Goal: Information Seeking & Learning: Find specific fact

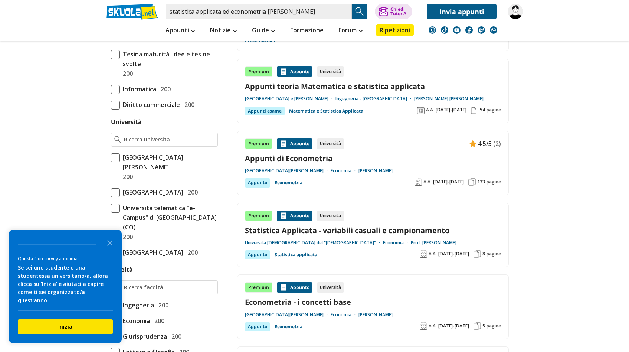
scroll to position [266, 0]
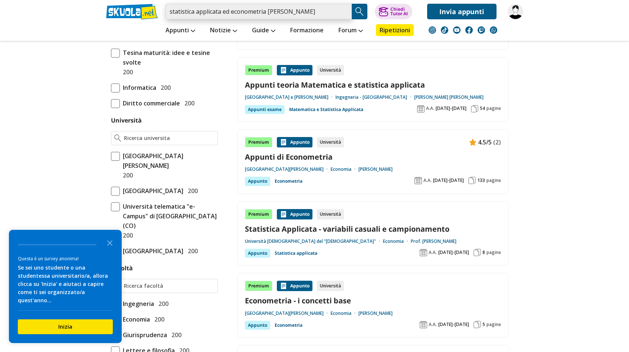
click at [320, 13] on input "statistica applicata ed econometria [PERSON_NAME]" at bounding box center [258, 12] width 186 height 16
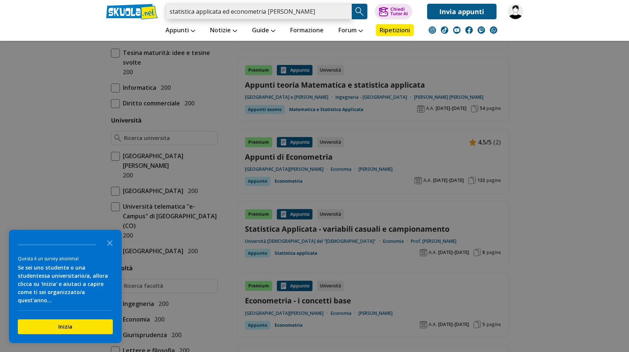
click at [325, 12] on input "statistica applicata ed econometria [PERSON_NAME]" at bounding box center [258, 12] width 186 height 16
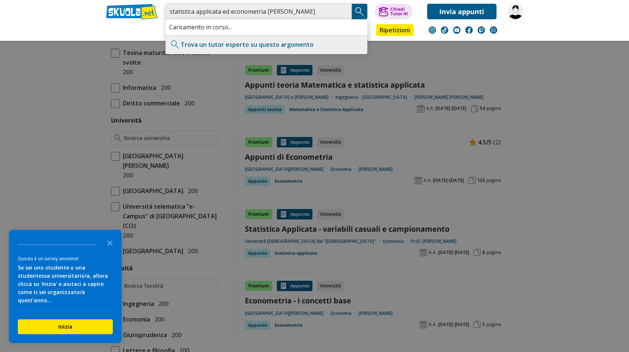
scroll to position [0, 3]
type input "statistica applicata ed econometria [PERSON_NAME]"
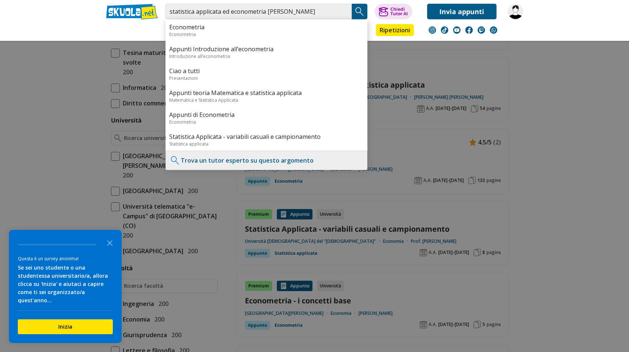
scroll to position [0, 0]
click at [356, 12] on img "Search Button" at bounding box center [359, 11] width 11 height 11
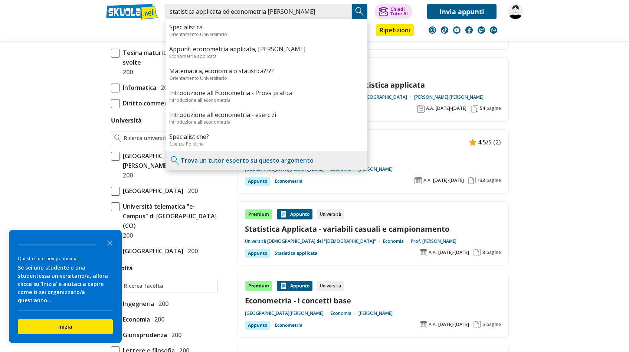
click at [361, 11] on img "Search Button" at bounding box center [359, 11] width 11 height 11
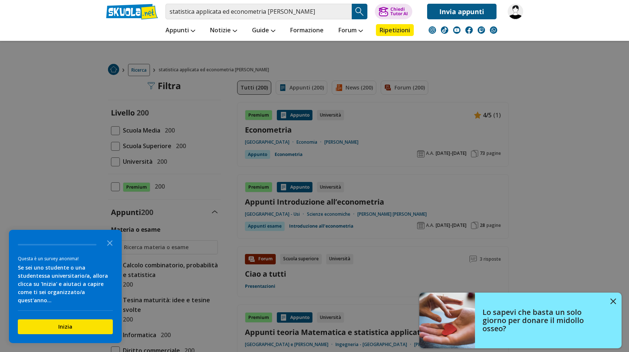
scroll to position [10, 0]
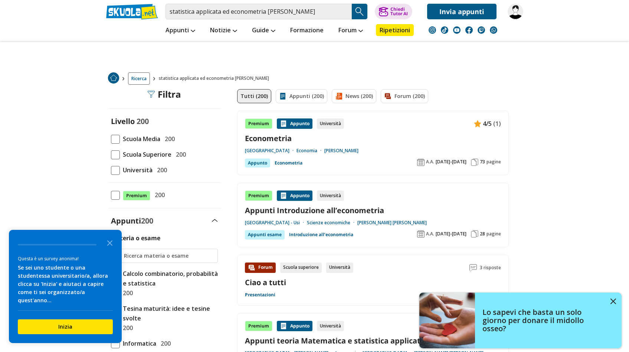
click at [370, 291] on div "Forum Scuola superiore Università 3 risposte Ciao a tutti Presentazioni" at bounding box center [373, 280] width 256 height 36
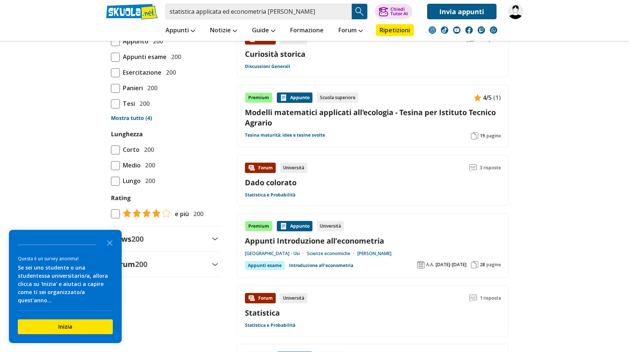
scroll to position [744, 0]
